Goal: Task Accomplishment & Management: Complete application form

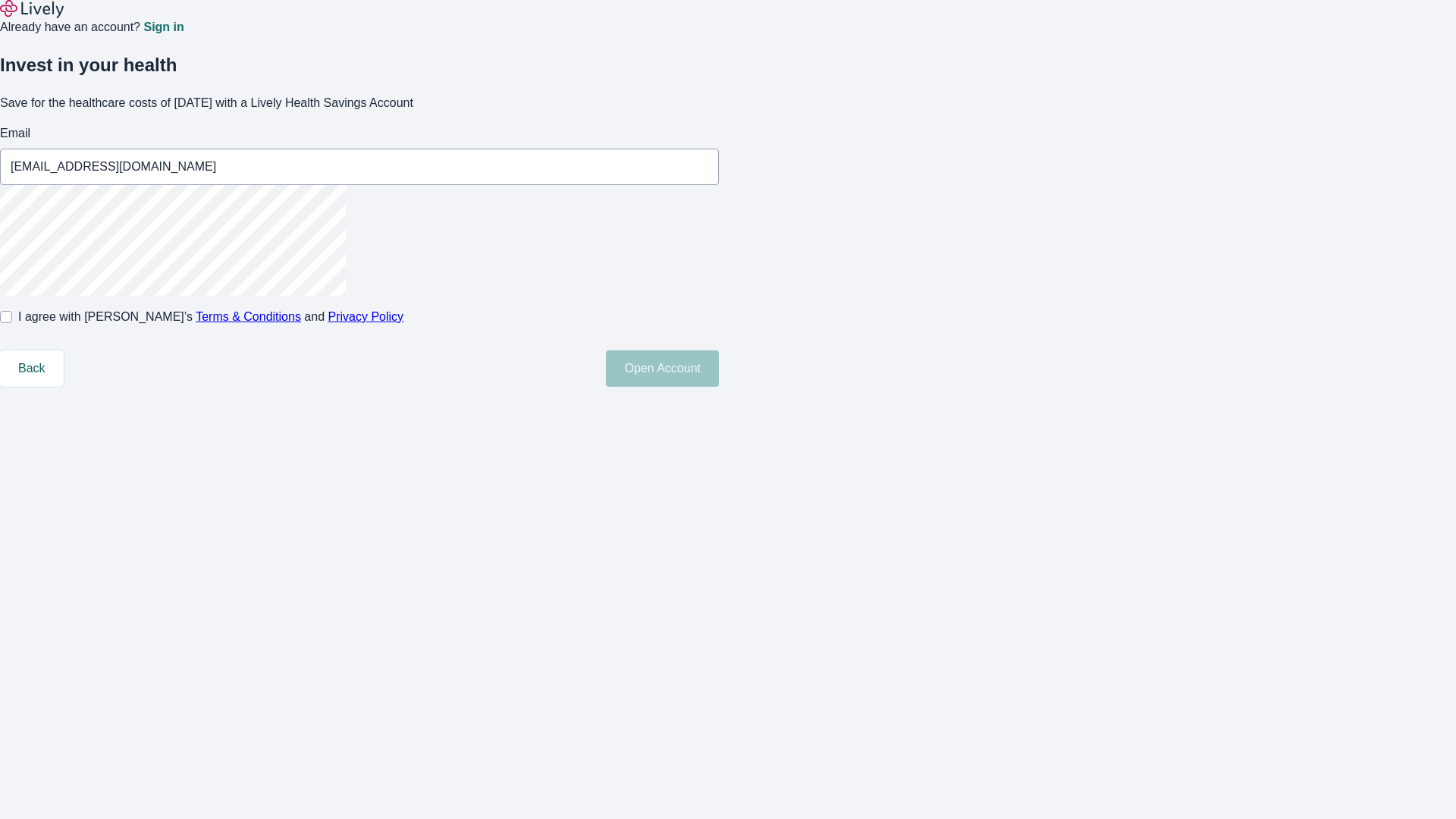
click at [12, 323] on input "I agree with Lively’s Terms & Conditions and Privacy Policy" at bounding box center [6, 316] width 12 height 12
checkbox input "true"
click at [719, 386] on button "Open Account" at bounding box center [662, 368] width 113 height 36
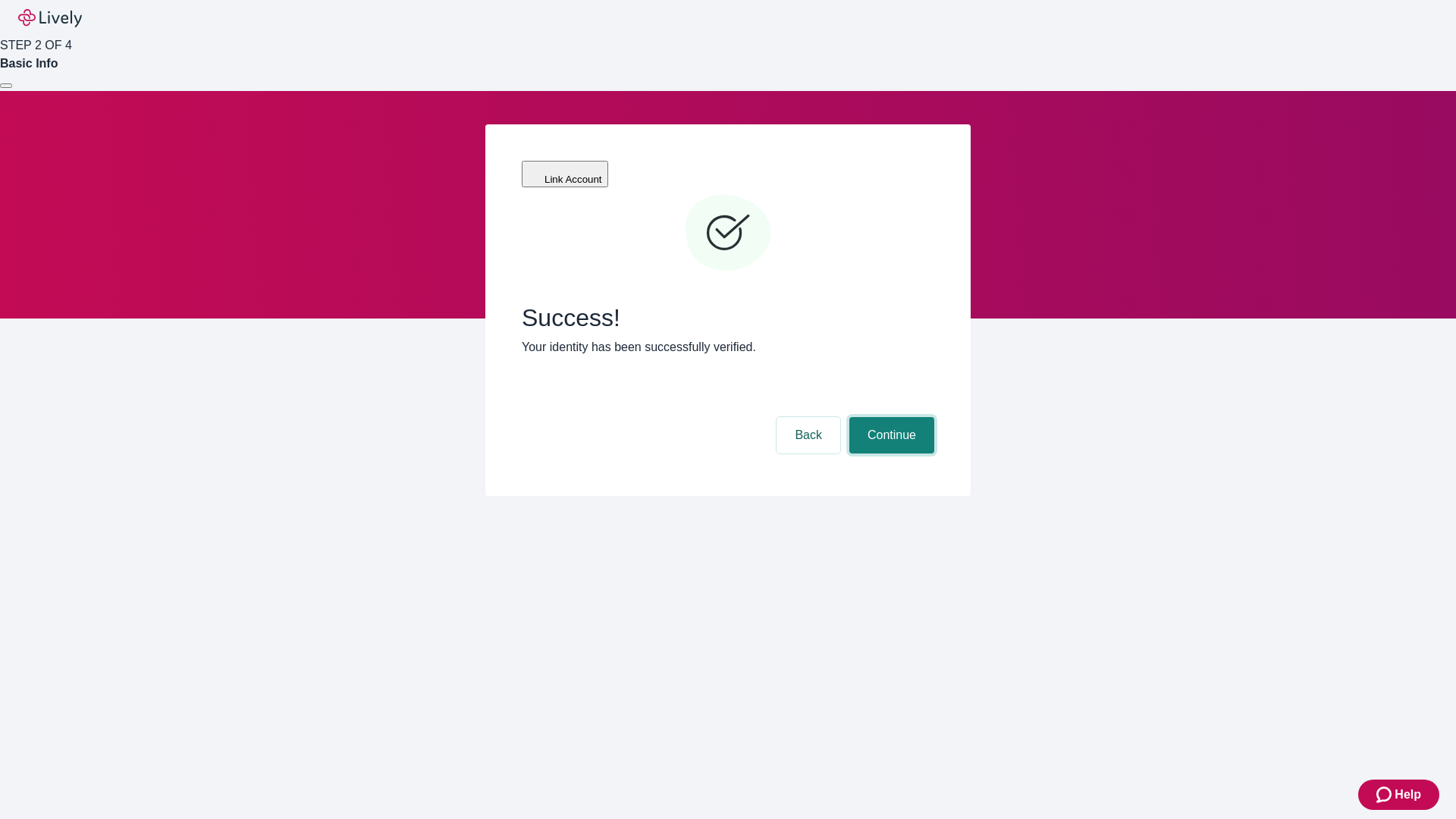
click at [889, 417] on button "Continue" at bounding box center [892, 435] width 85 height 36
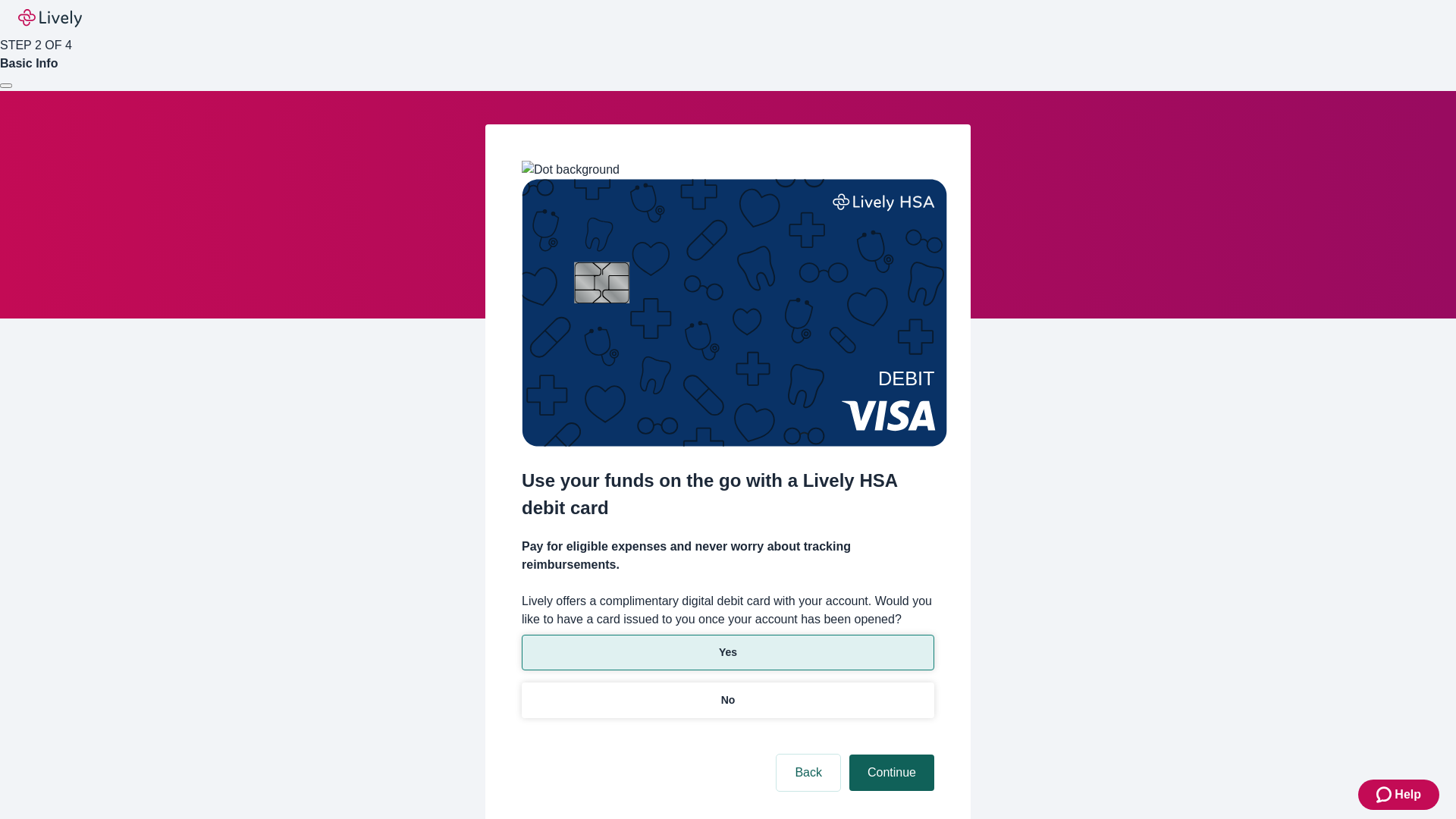
click at [728, 645] on p "Yes" at bounding box center [728, 652] width 18 height 16
click at [889, 754] on button "Continue" at bounding box center [892, 772] width 85 height 36
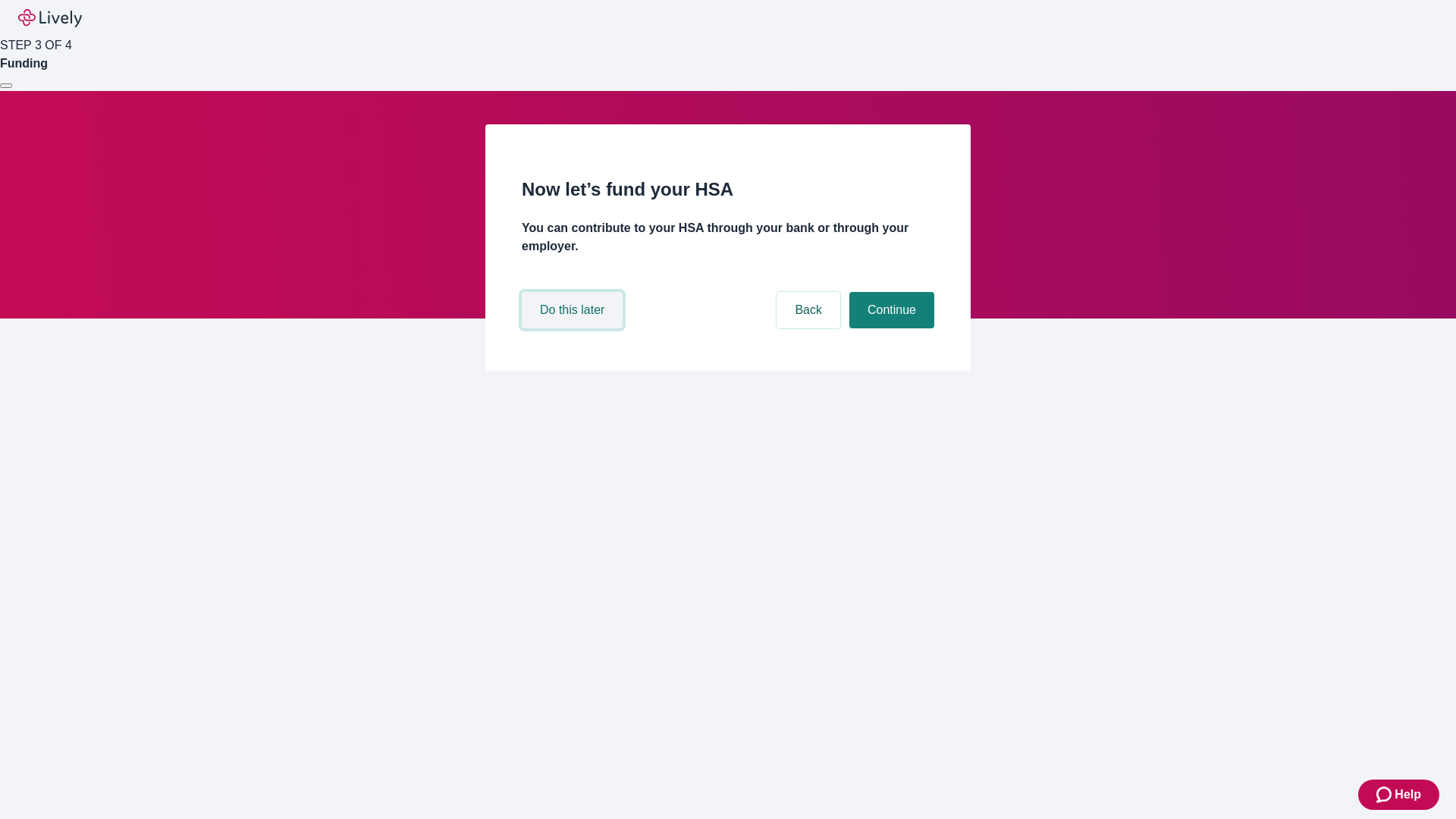
click at [574, 328] on button "Do this later" at bounding box center [572, 309] width 101 height 36
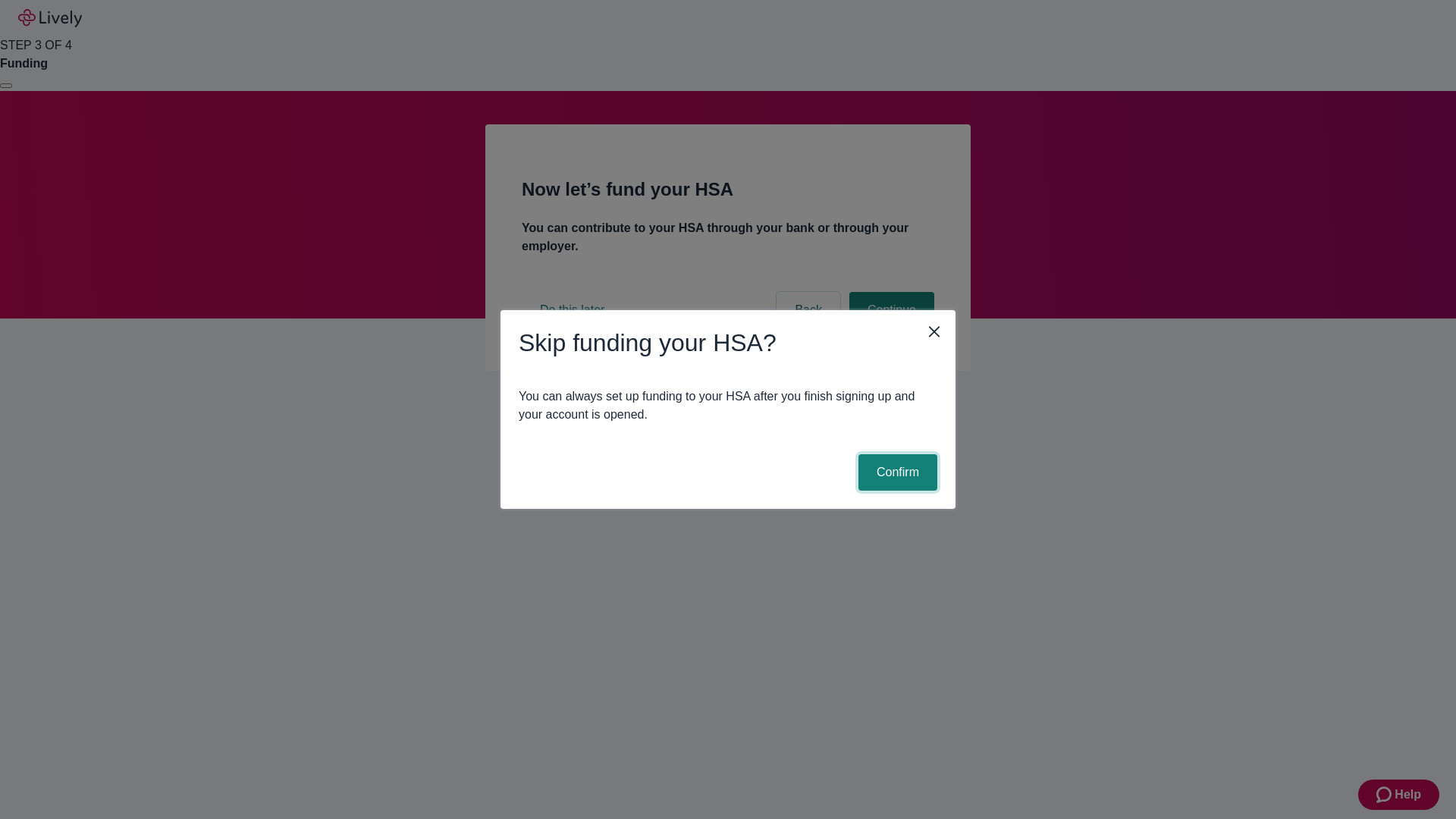
click at [896, 472] on button "Confirm" at bounding box center [898, 472] width 79 height 36
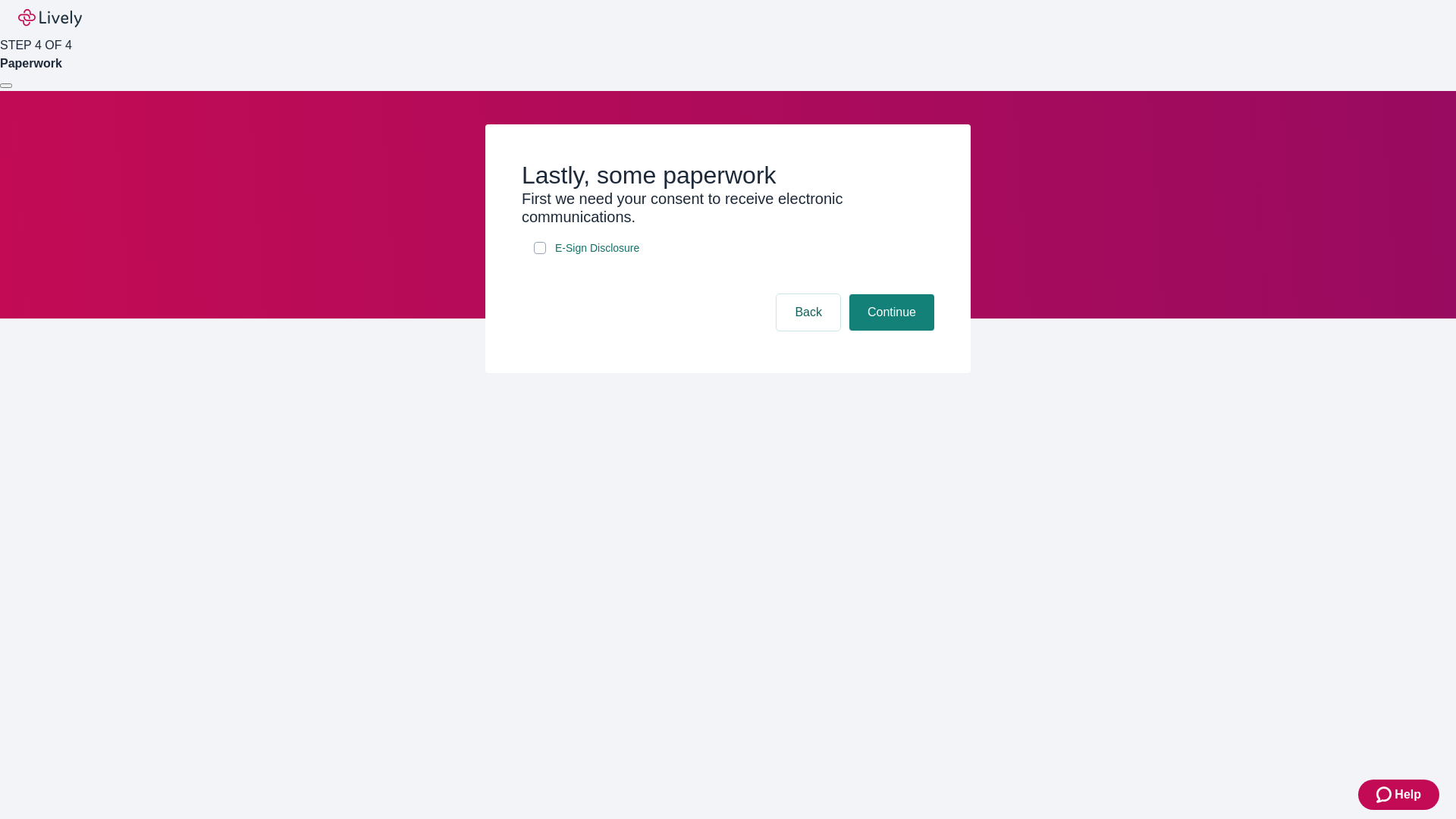
click at [540, 254] on input "E-Sign Disclosure" at bounding box center [540, 247] width 12 height 12
checkbox input "true"
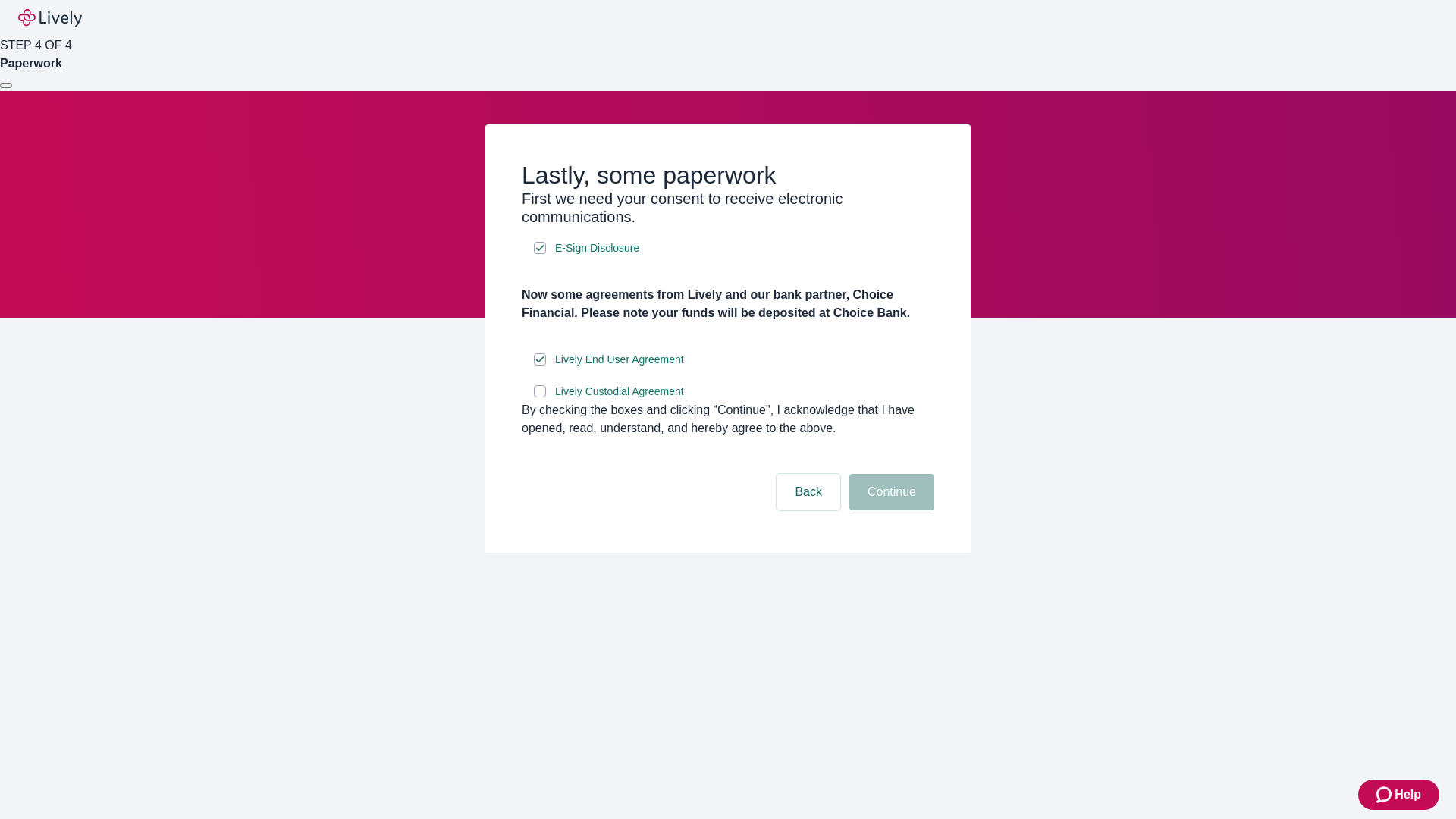
click at [540, 397] on input "Lively Custodial Agreement" at bounding box center [540, 391] width 12 height 12
checkbox input "true"
click at [889, 511] on button "Continue" at bounding box center [892, 492] width 85 height 36
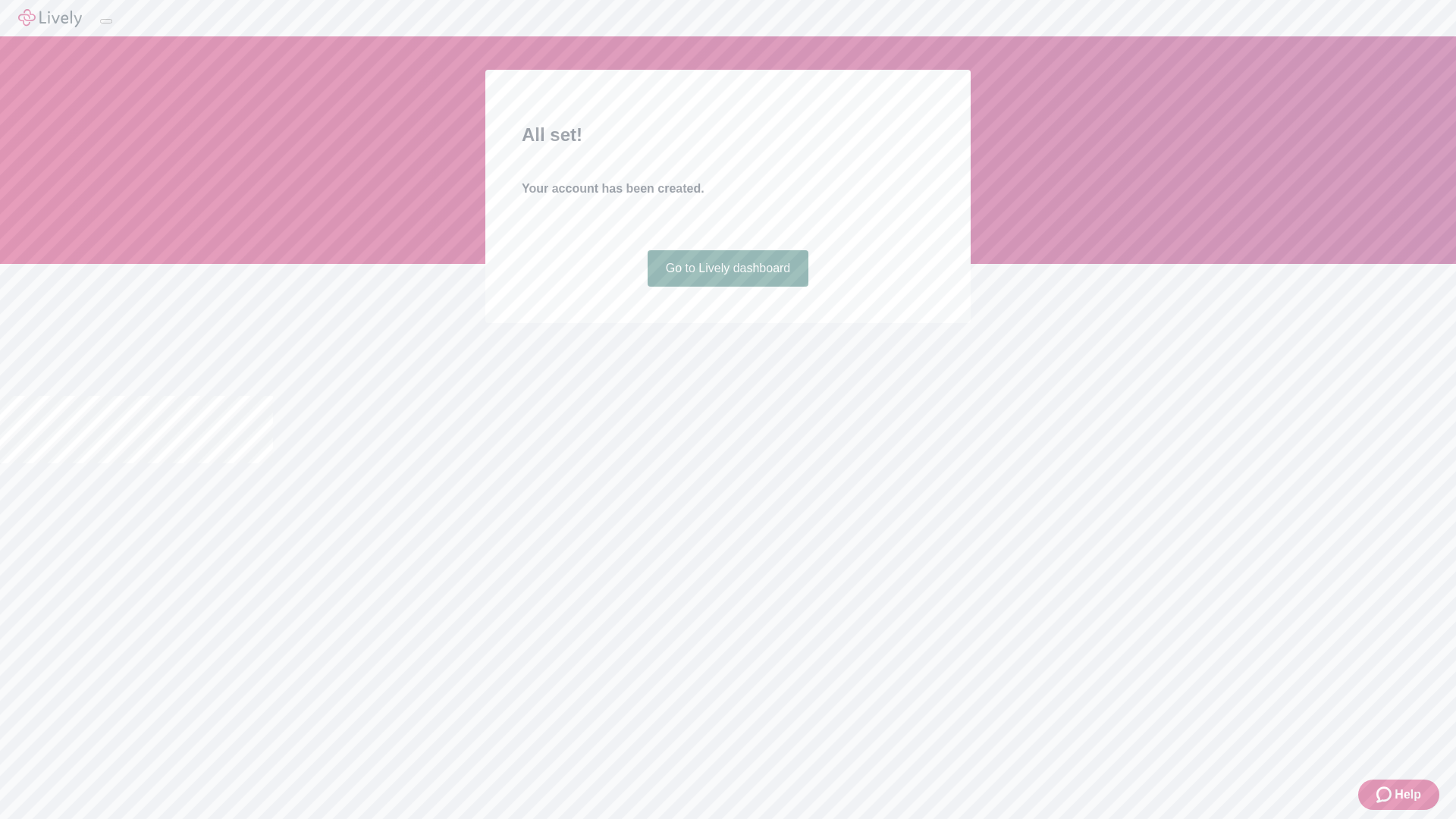
click at [728, 287] on link "Go to Lively dashboard" at bounding box center [728, 268] width 162 height 36
